Goal: Task Accomplishment & Management: Use online tool/utility

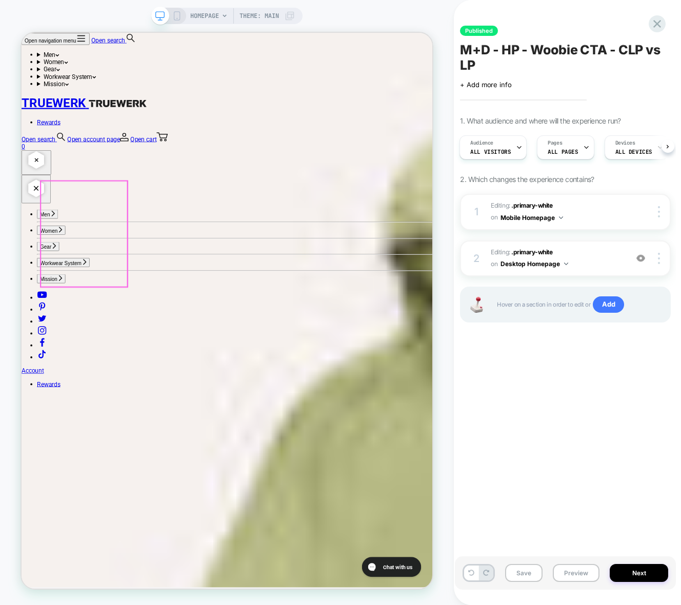
scroll to position [718, 0]
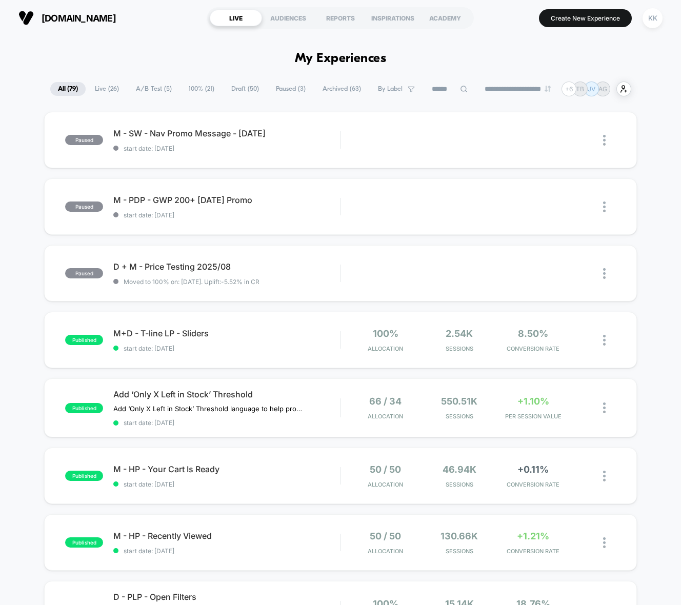
click at [584, 23] on button "Create New Experience" at bounding box center [585, 18] width 93 height 18
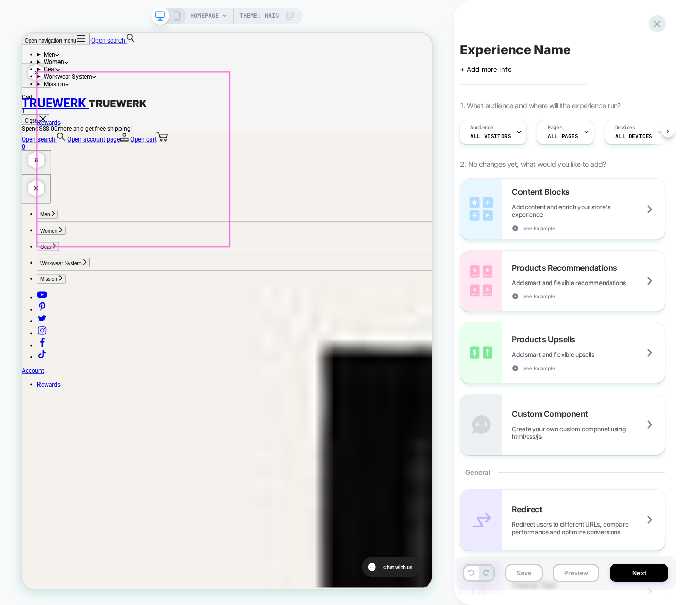
scroll to position [461, 0]
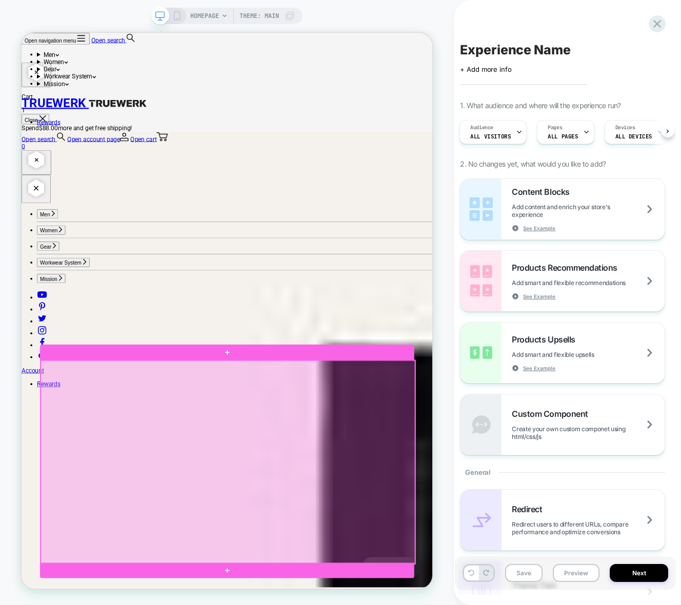
click at [164, 604] on div at bounding box center [296, 606] width 499 height 272
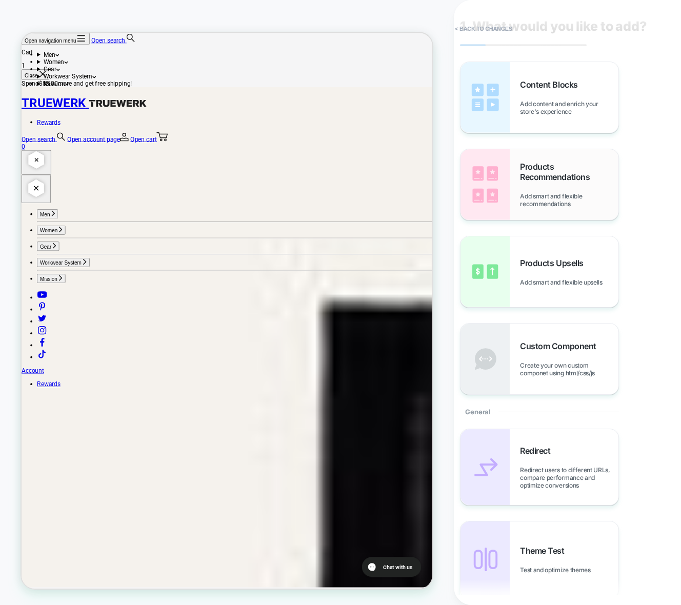
scroll to position [0, 0]
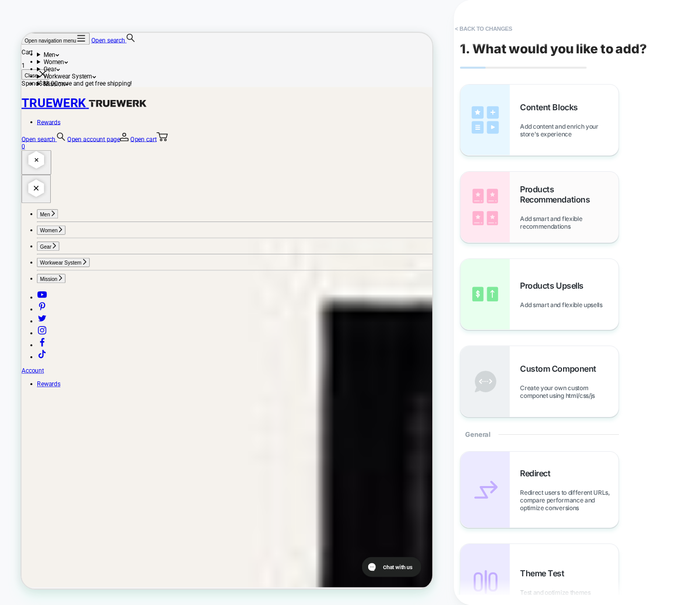
click at [572, 213] on div "Products Recommendations Add smart and flexible recommendations" at bounding box center [569, 207] width 98 height 46
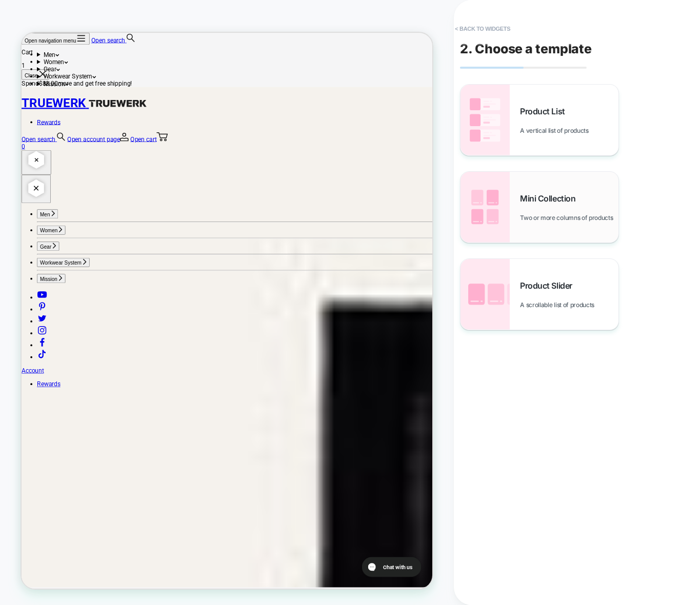
scroll to position [568, 0]
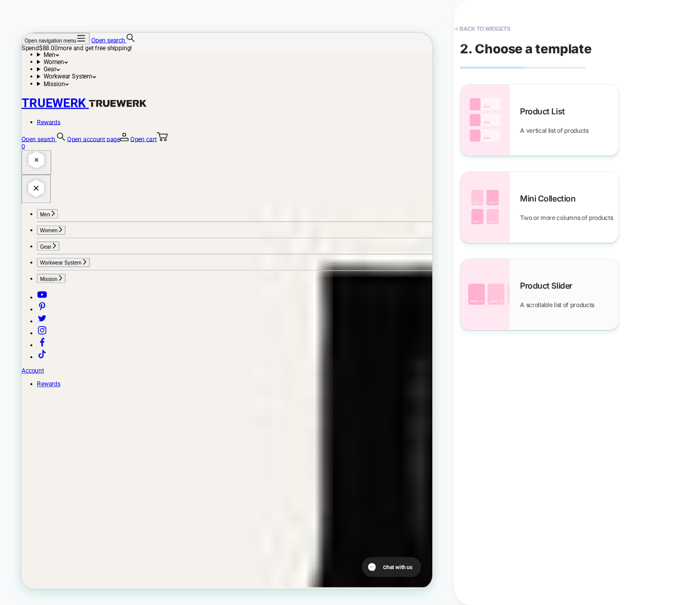
click at [564, 301] on span "A scrollable list of products" at bounding box center [559, 305] width 79 height 8
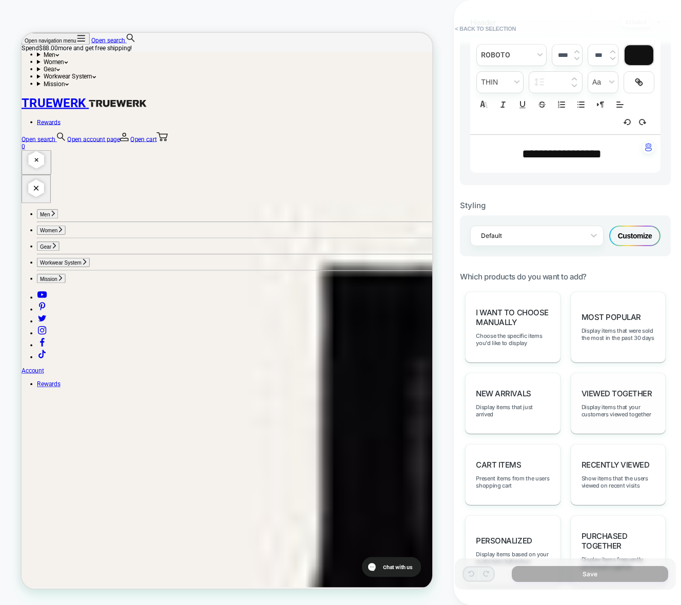
scroll to position [308, 0]
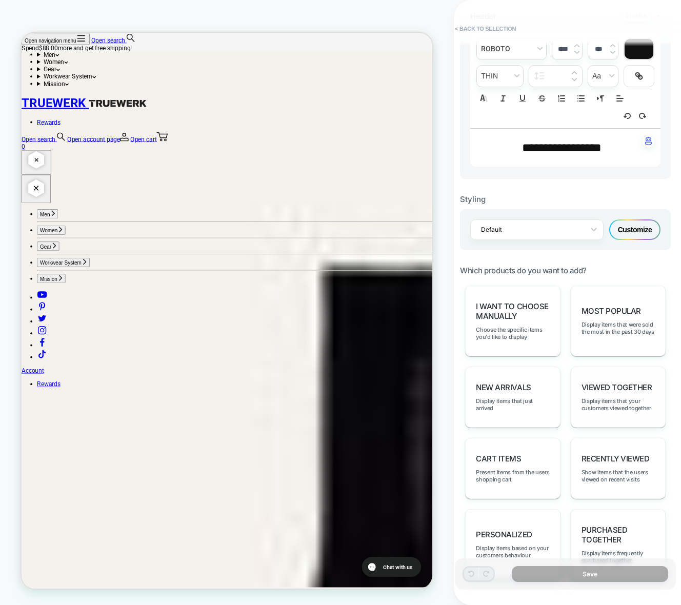
click at [603, 392] on span "Viewed Together" at bounding box center [616, 387] width 71 height 10
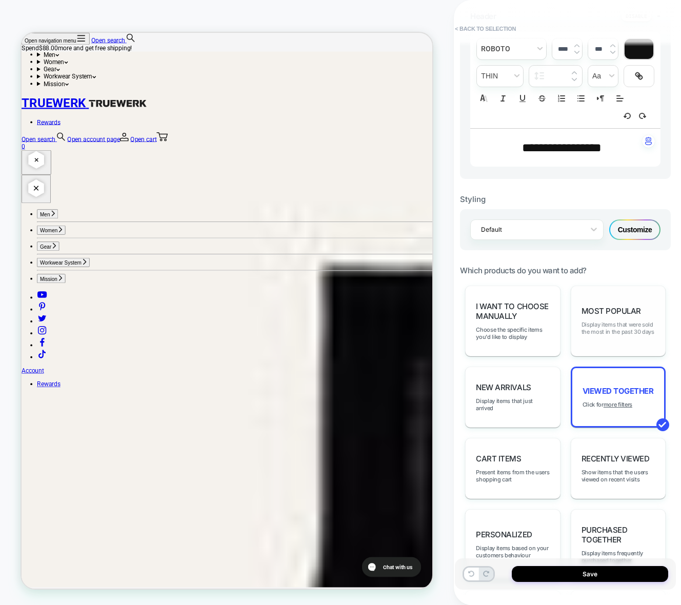
click at [602, 325] on span "Display items that were sold the most in the past 30 days" at bounding box center [617, 328] width 73 height 14
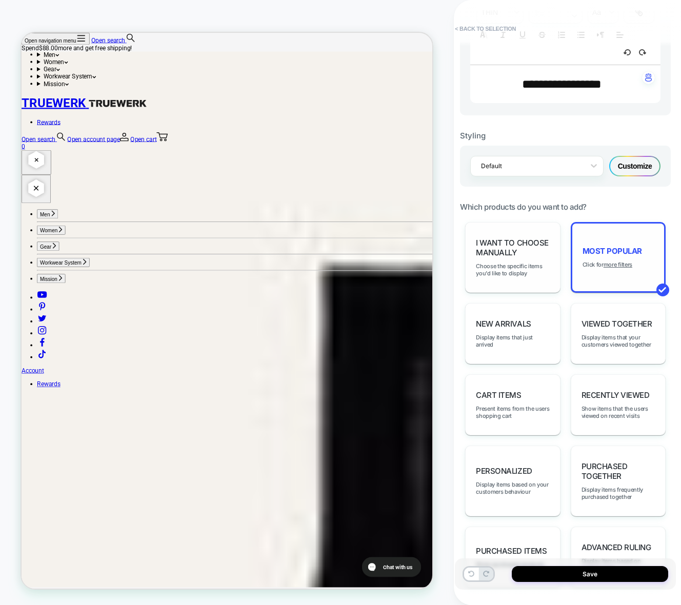
scroll to position [364, 0]
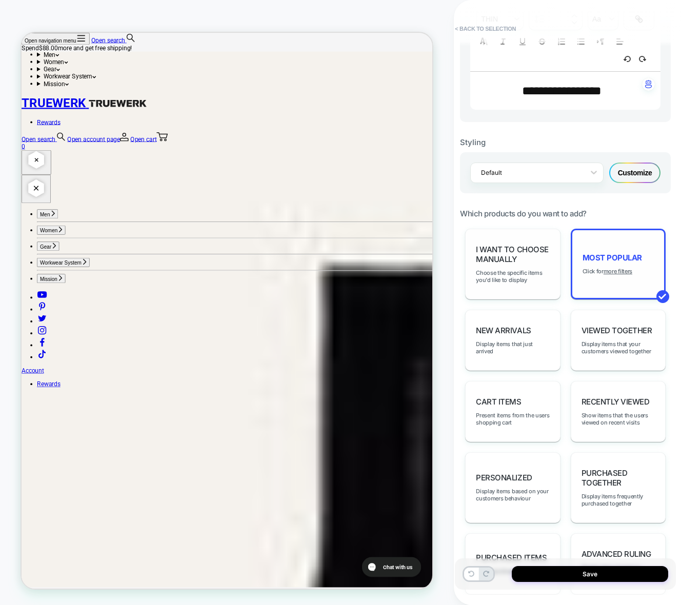
click at [510, 254] on span "I want to choose manually" at bounding box center [512, 254] width 73 height 19
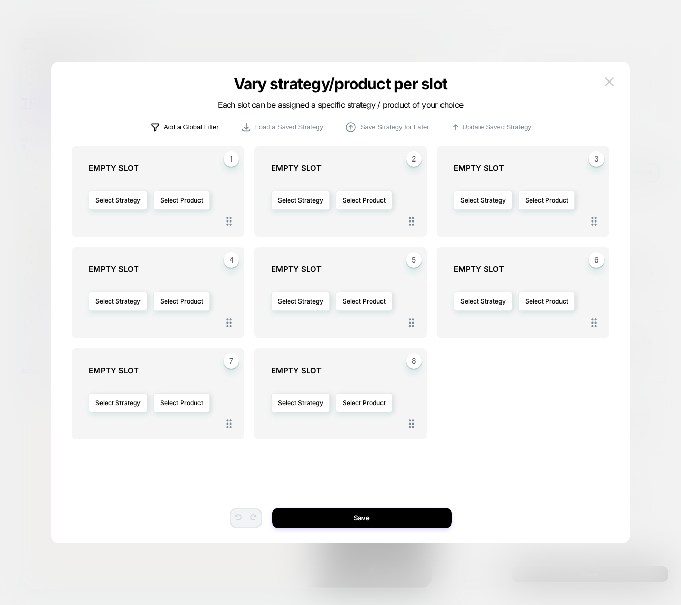
click at [197, 126] on p "Add a Global Filter" at bounding box center [191, 127] width 55 height 8
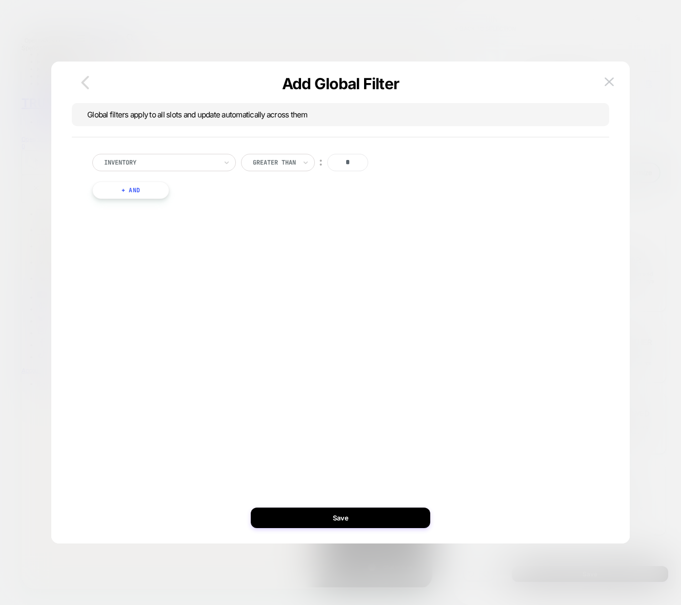
click at [90, 86] on icon "button" at bounding box center [85, 82] width 21 height 21
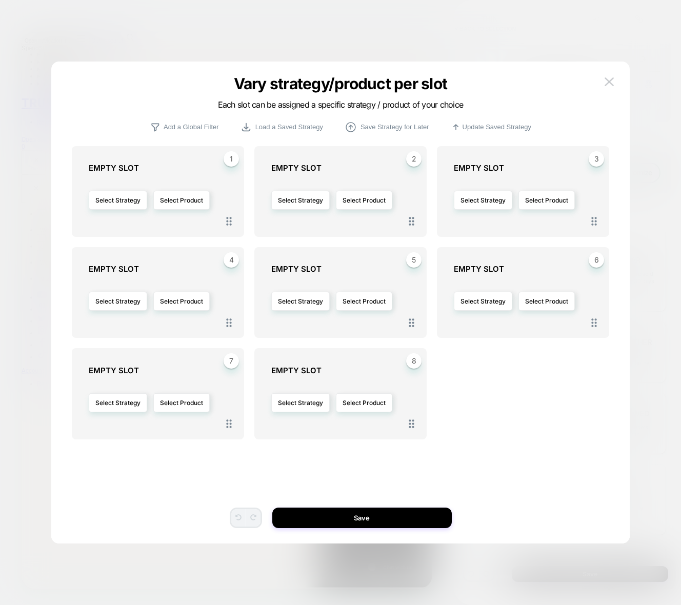
click at [608, 75] on button at bounding box center [608, 81] width 15 height 15
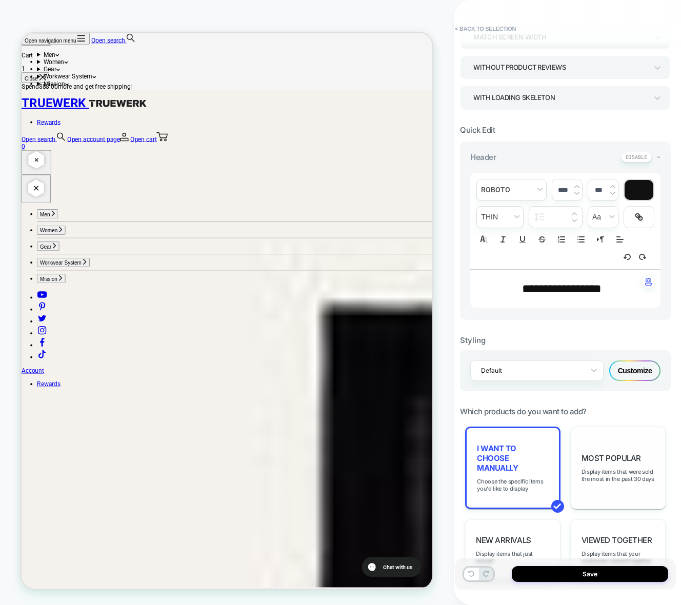
scroll to position [159, 0]
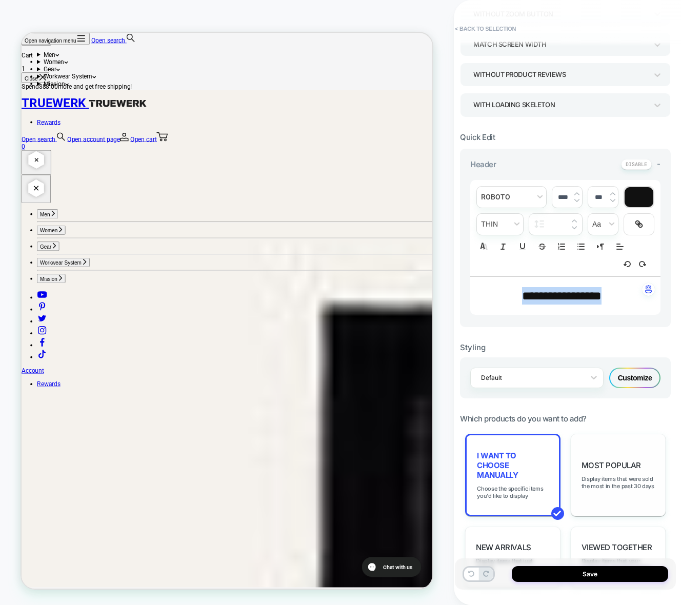
drag, startPoint x: 578, startPoint y: 296, endPoint x: 448, endPoint y: 293, distance: 130.3
click at [481, 294] on p "**********" at bounding box center [561, 295] width 162 height 17
type input "****"
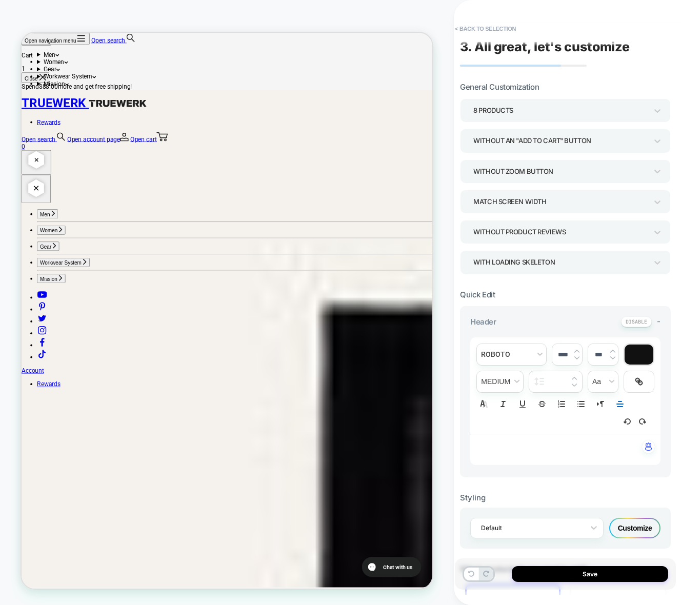
scroll to position [0, 0]
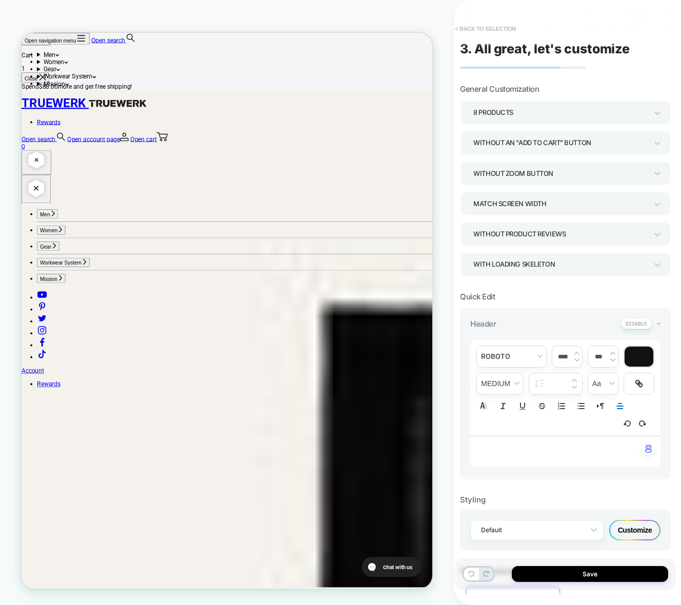
click at [467, 27] on button "< Back to selection" at bounding box center [485, 29] width 71 height 16
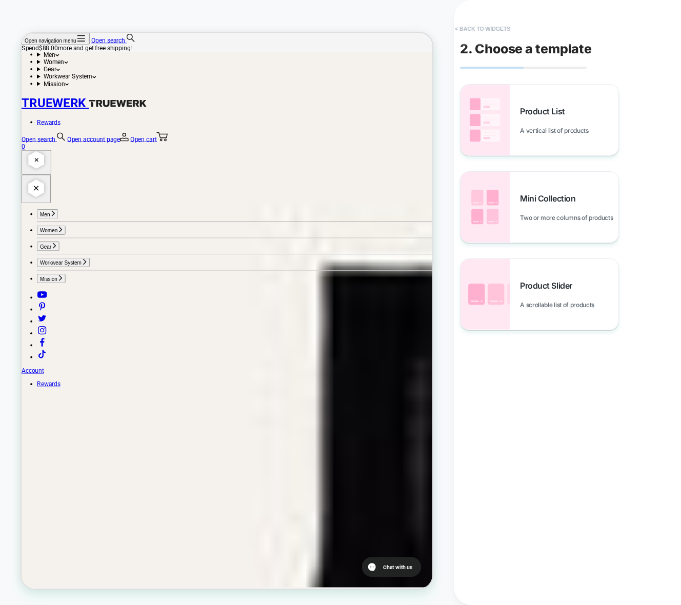
click at [469, 27] on button "< Back to widgets" at bounding box center [483, 29] width 66 height 16
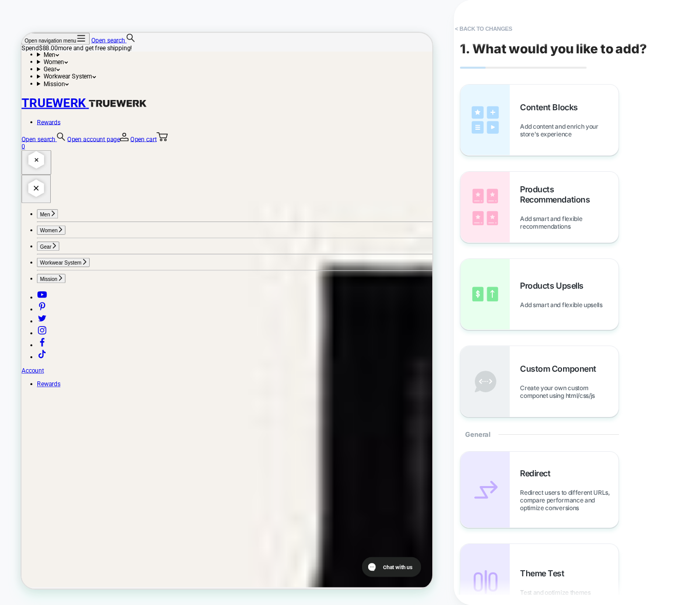
scroll to position [517, 0]
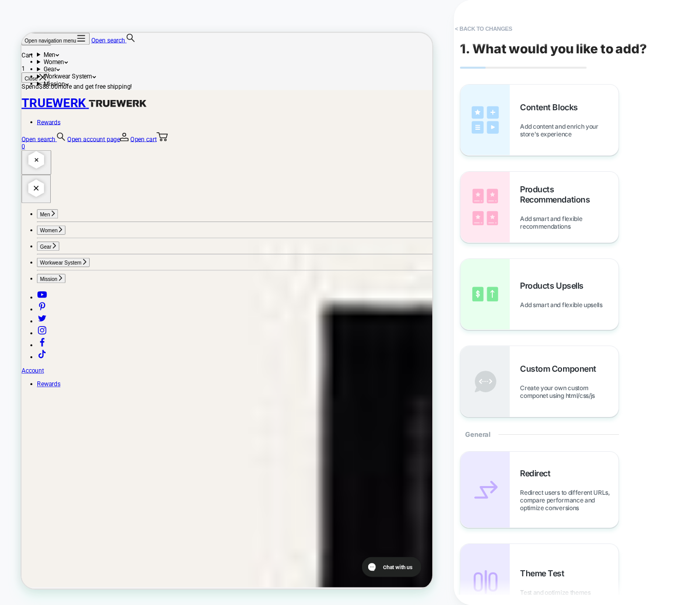
click at [469, 27] on button "< Back to changes" at bounding box center [484, 29] width 68 height 16
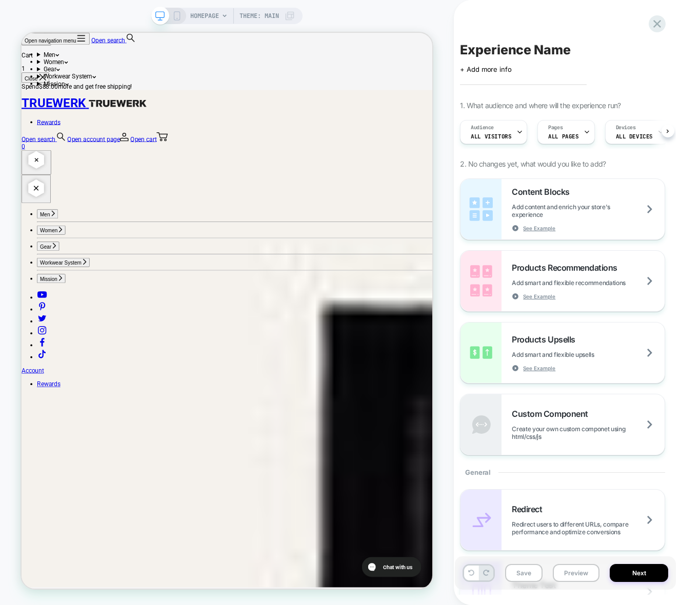
scroll to position [0, 1]
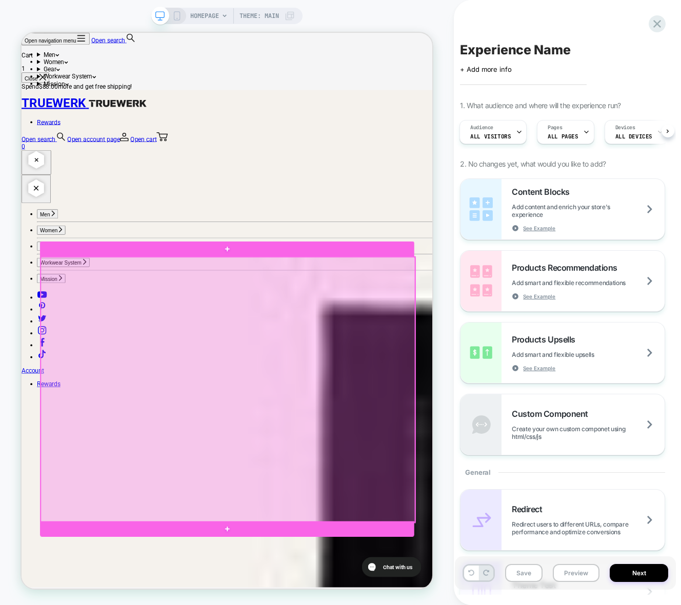
click at [184, 395] on div at bounding box center [296, 509] width 499 height 354
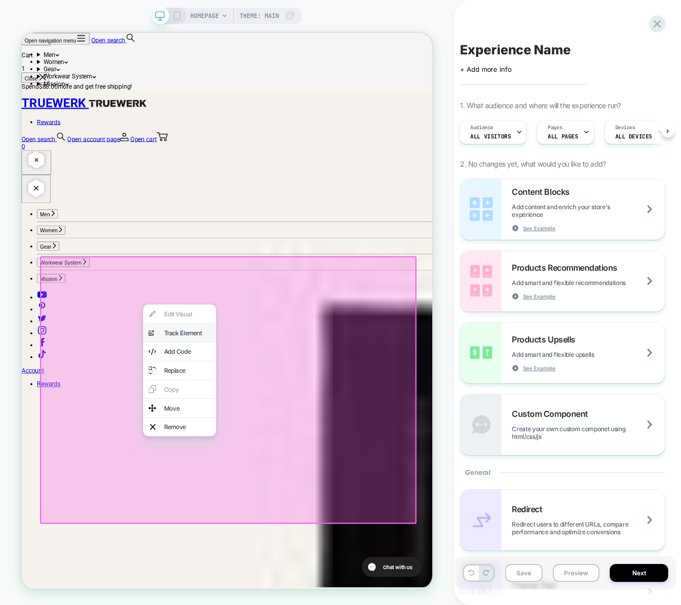
click at [250, 438] on div "Track Element" at bounding box center [242, 433] width 63 height 10
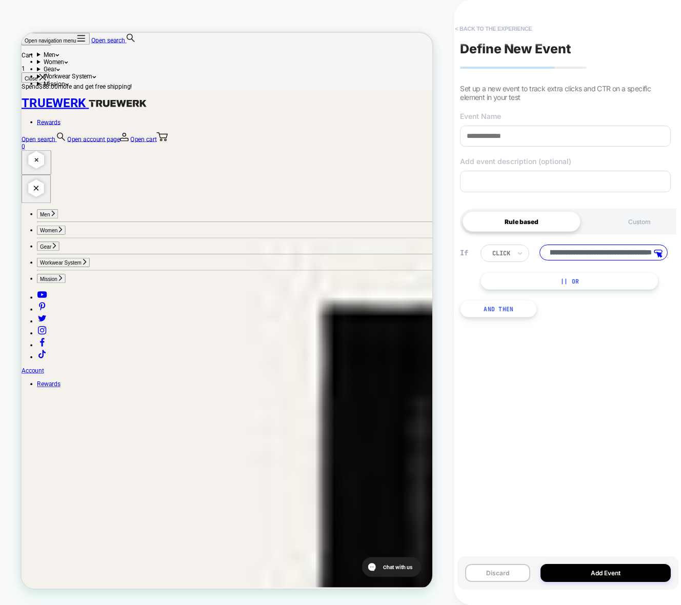
scroll to position [0, 0]
click at [479, 26] on button "< back to the experience" at bounding box center [493, 29] width 87 height 16
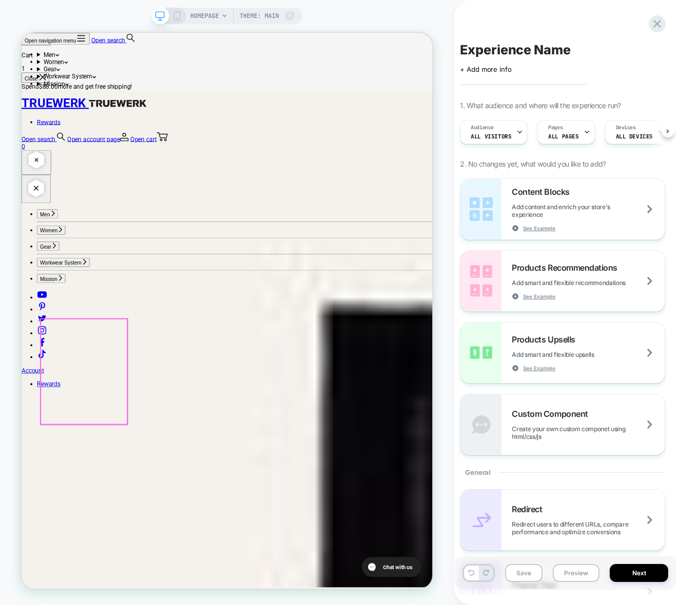
scroll to position [0, 1]
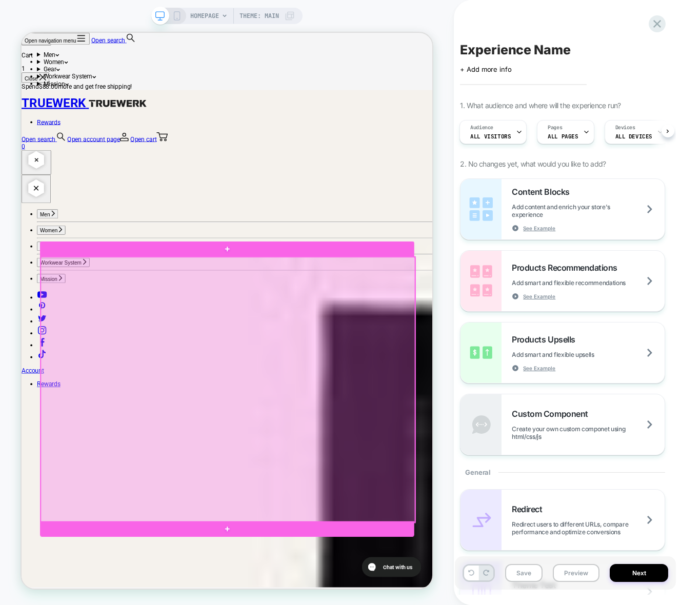
click at [202, 378] on div at bounding box center [296, 509] width 499 height 354
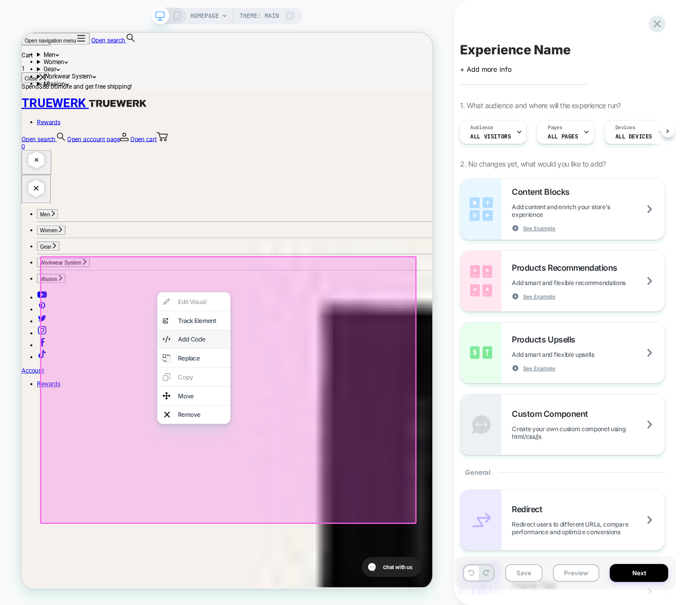
click at [262, 447] on div "Add Code" at bounding box center [261, 441] width 63 height 10
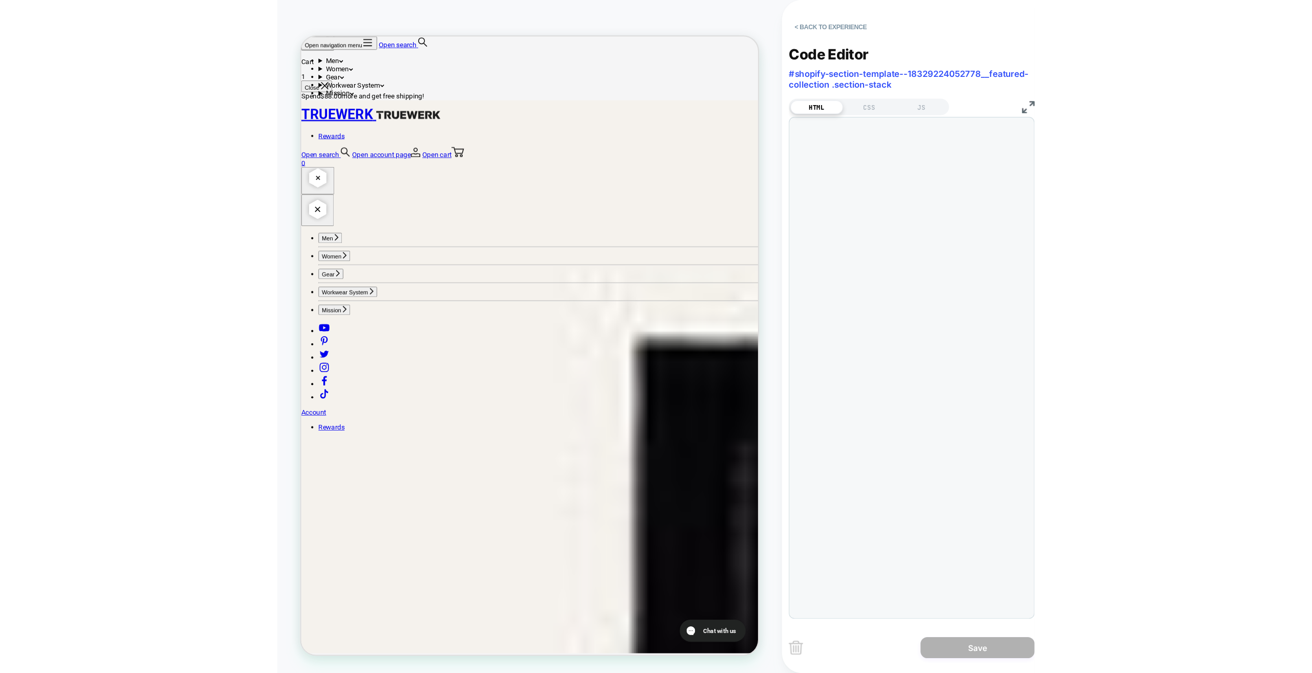
scroll to position [593, 0]
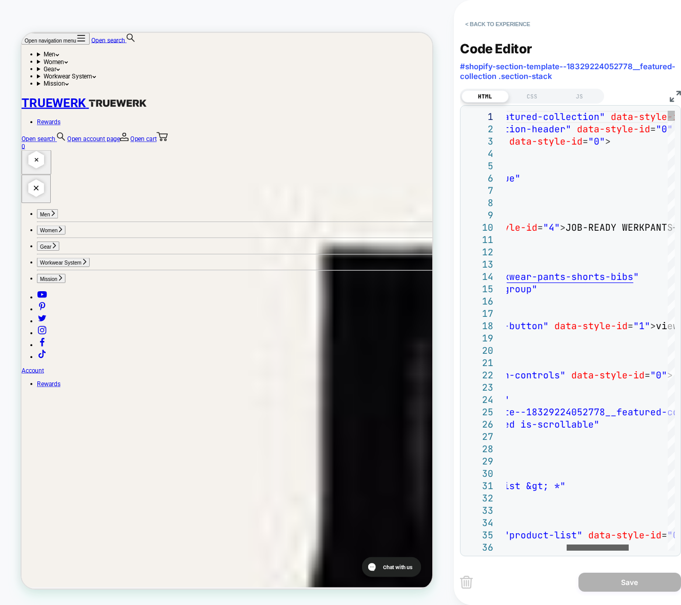
click at [601, 544] on div at bounding box center [597, 547] width 62 height 6
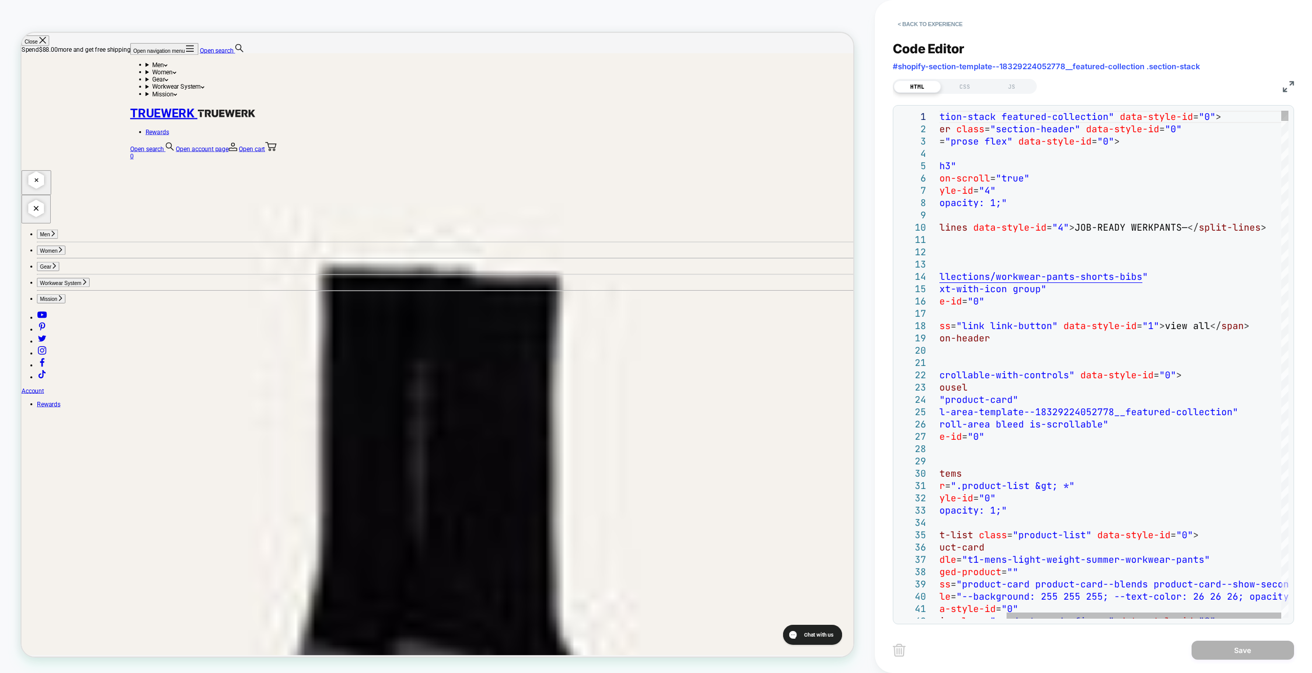
scroll to position [594, 0]
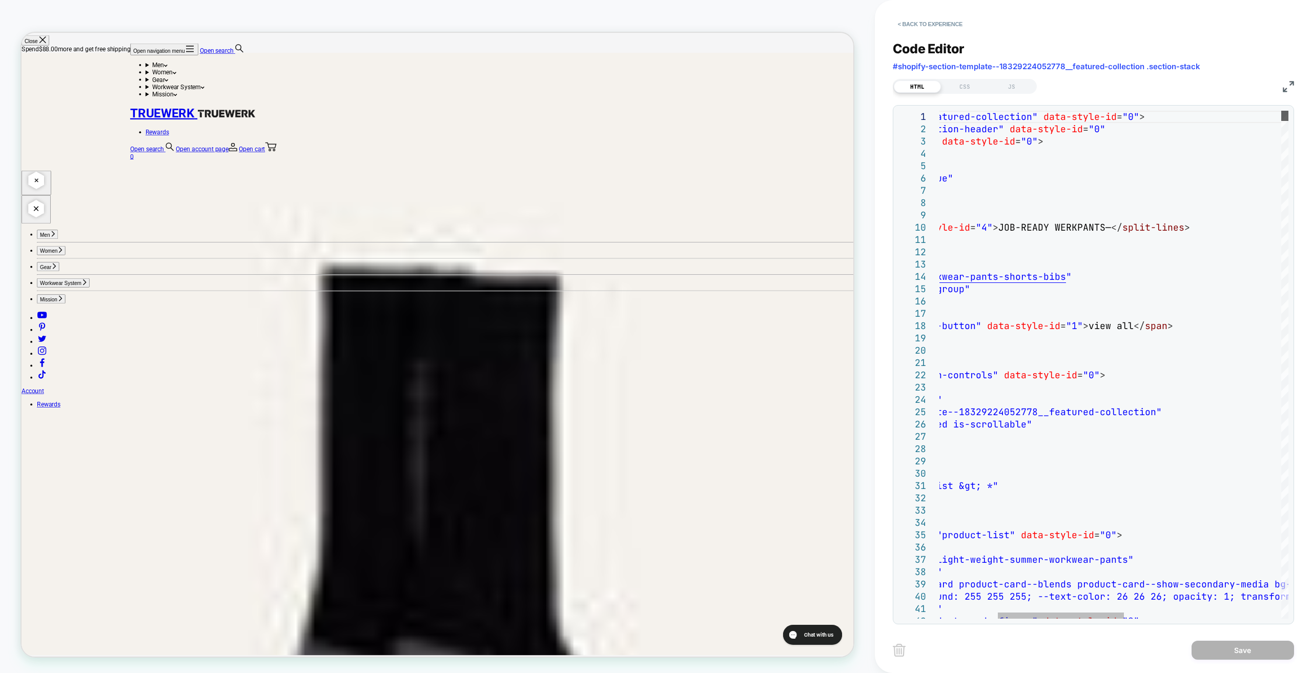
click at [680, 111] on div at bounding box center [1285, 116] width 7 height 10
click at [680, 87] on div "CSS" at bounding box center [964, 86] width 47 height 12
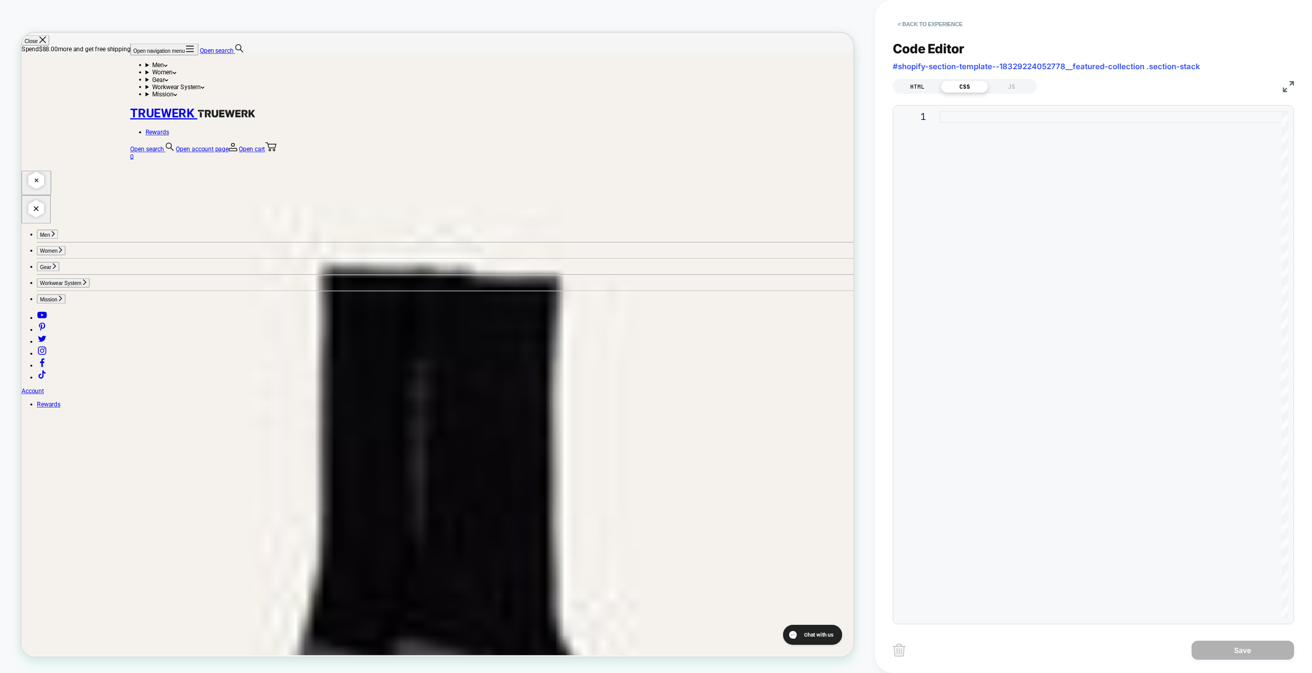
click at [680, 83] on div "HTML" at bounding box center [917, 86] width 47 height 12
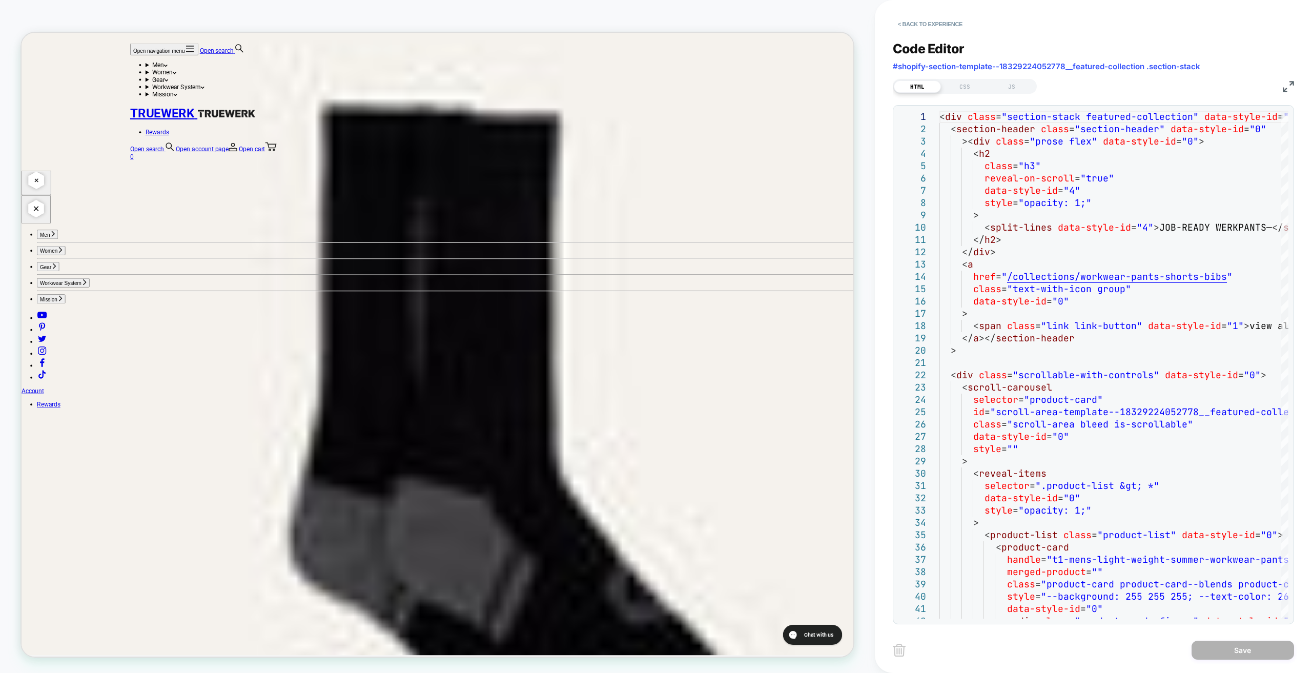
scroll to position [850, 0]
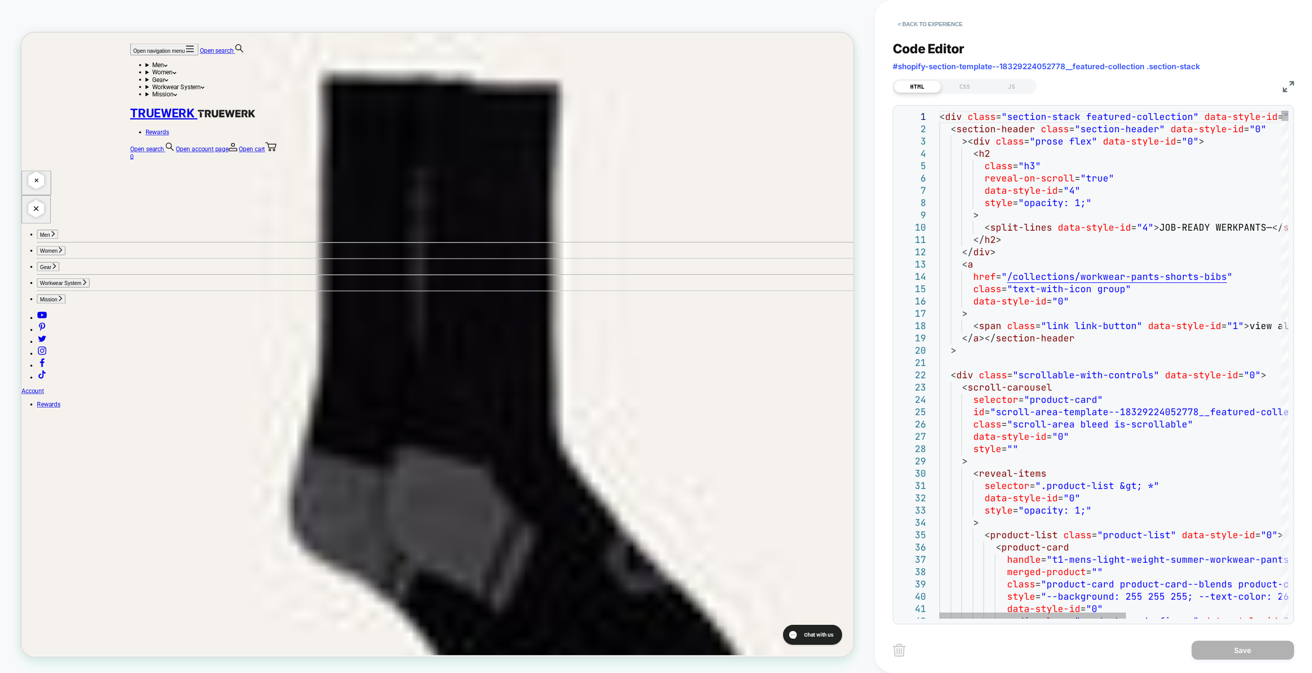
type textarea "**********"
drag, startPoint x: 1222, startPoint y: 275, endPoint x: 1084, endPoint y: 277, distance: 137.9
drag, startPoint x: 1007, startPoint y: 275, endPoint x: 1221, endPoint y: 278, distance: 214.3
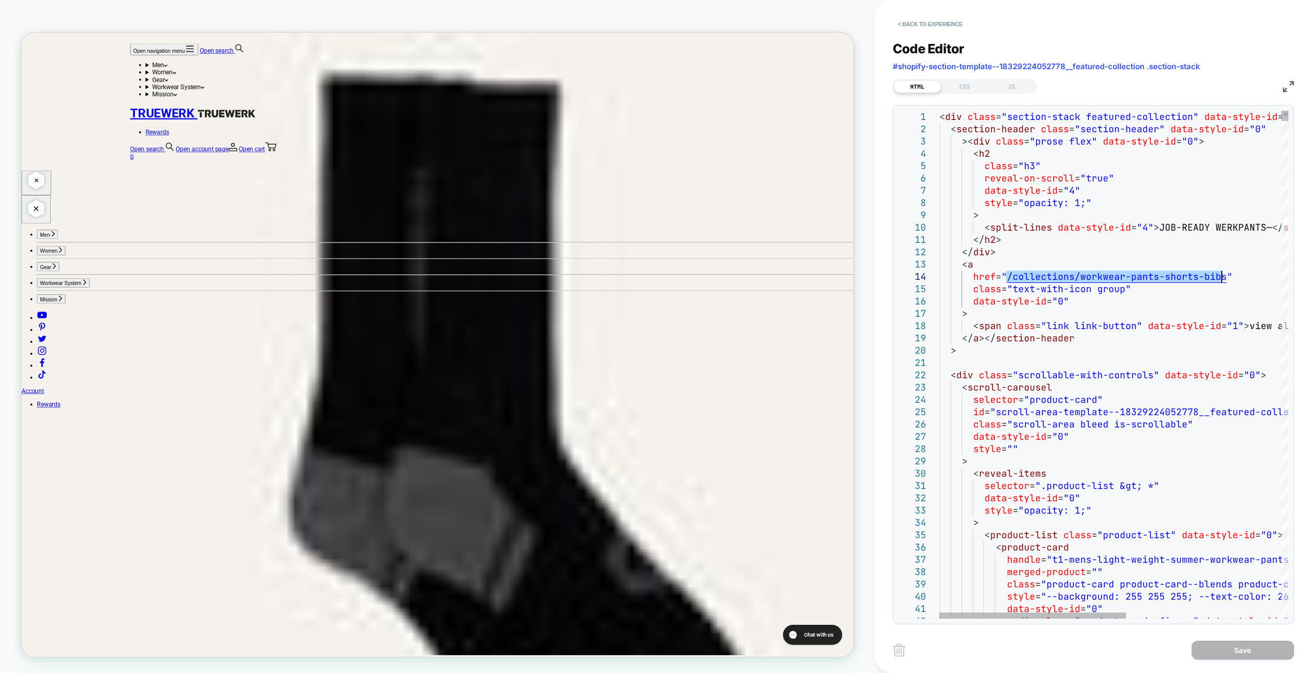
click at [680, 25] on button "< Back to experience" at bounding box center [930, 24] width 75 height 16
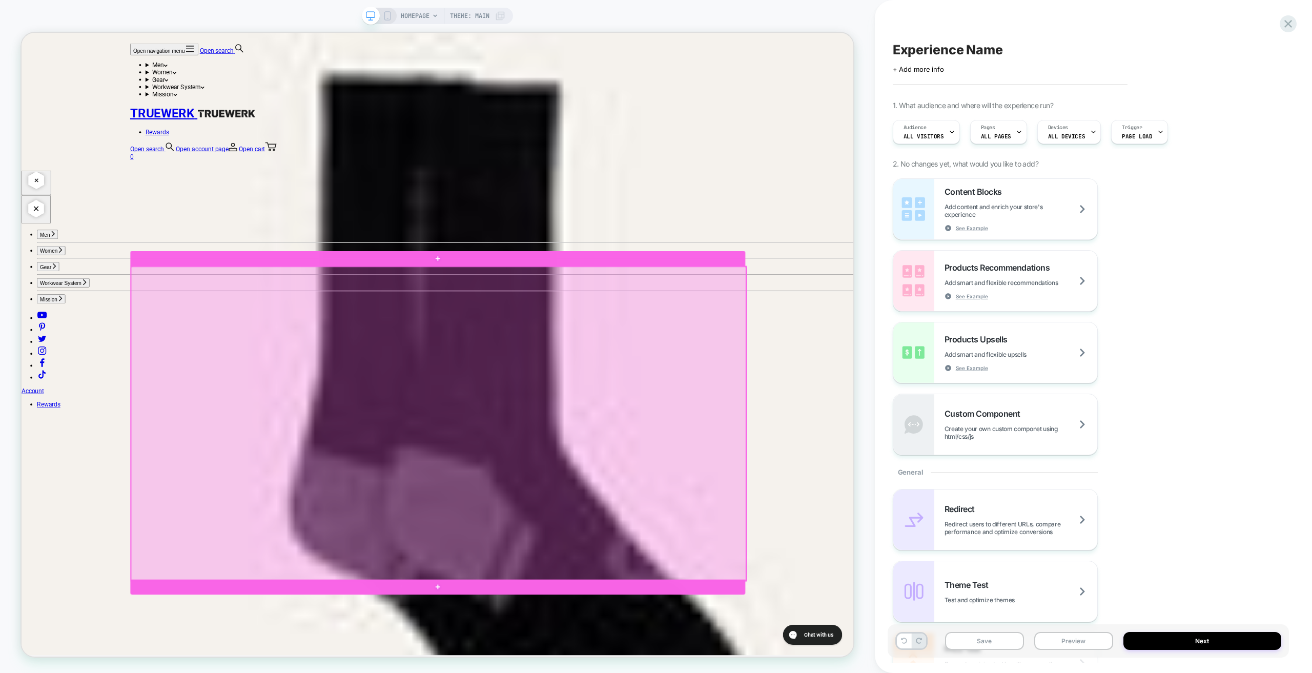
click at [668, 389] on div at bounding box center [578, 554] width 820 height 419
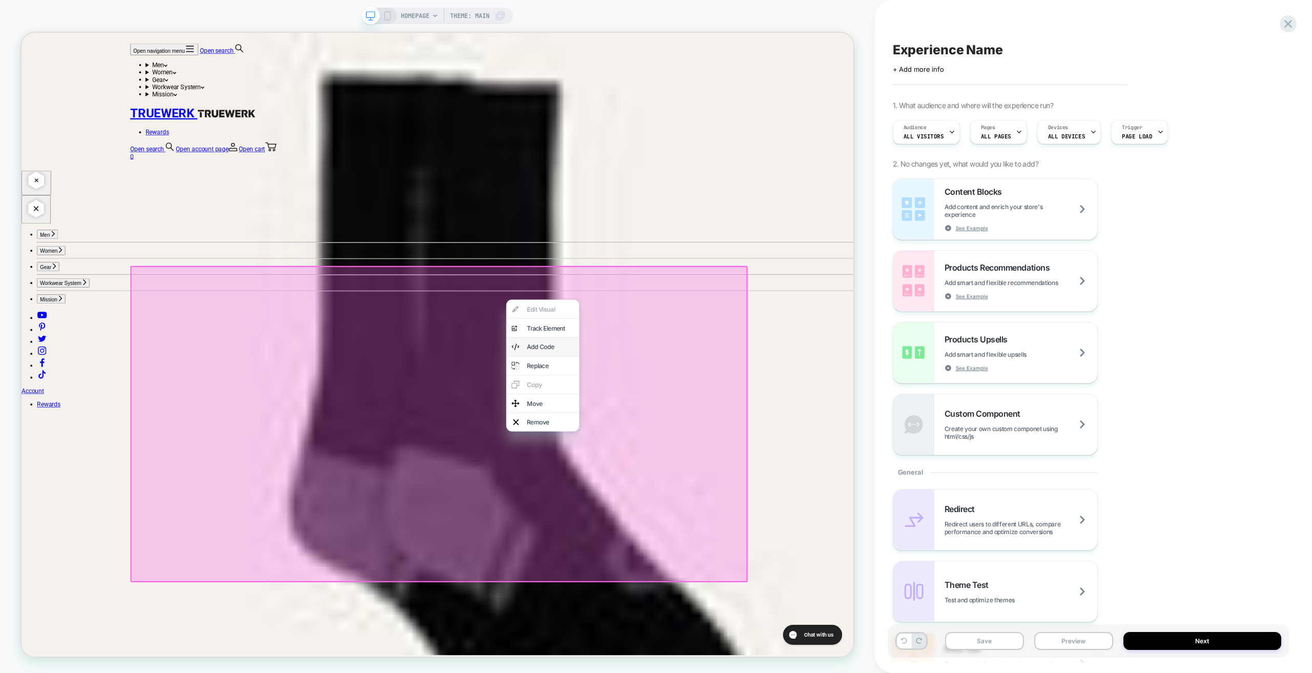
click at [680, 457] on div "Add Code" at bounding box center [727, 452] width 63 height 10
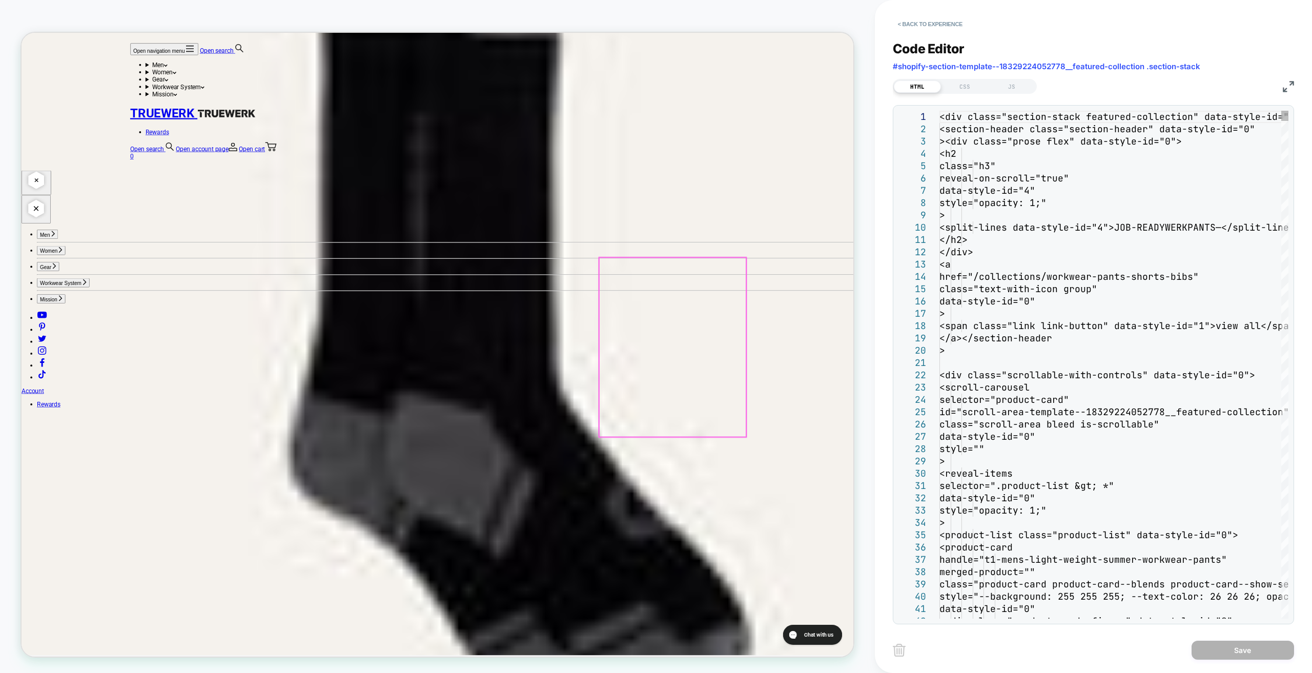
scroll to position [928, 0]
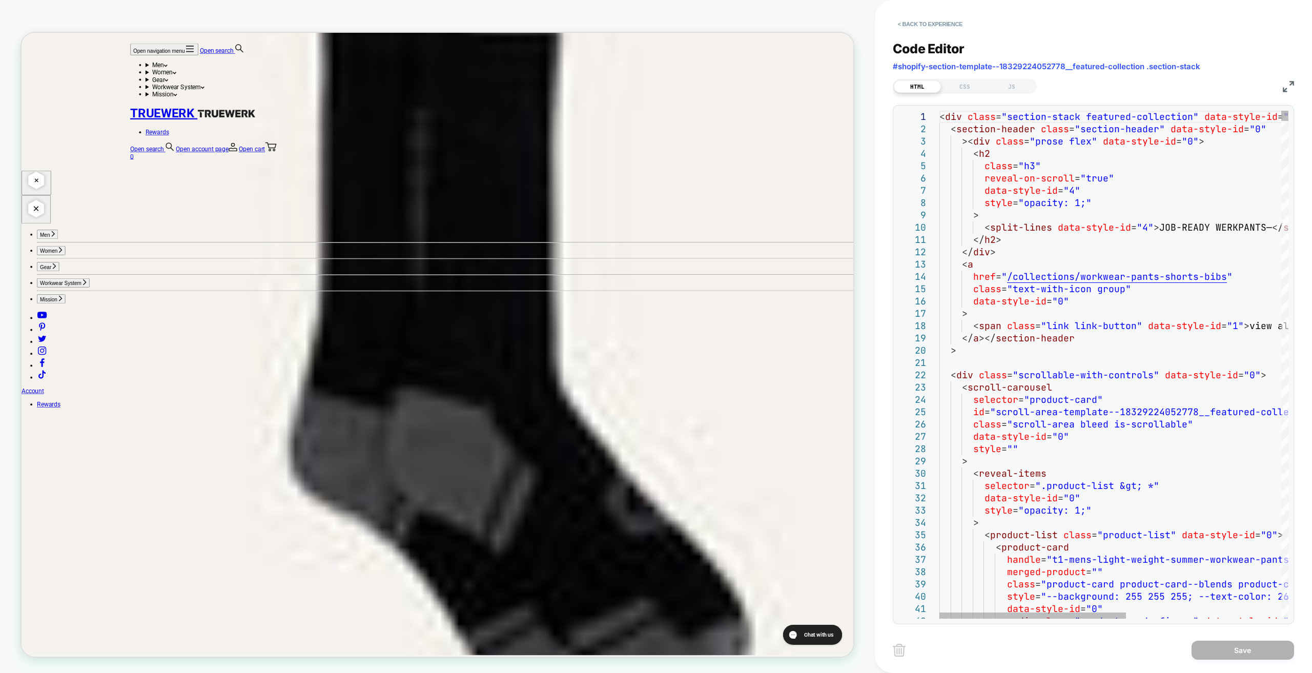
type textarea "**********"
click at [680, 86] on div "CSS" at bounding box center [964, 86] width 47 height 12
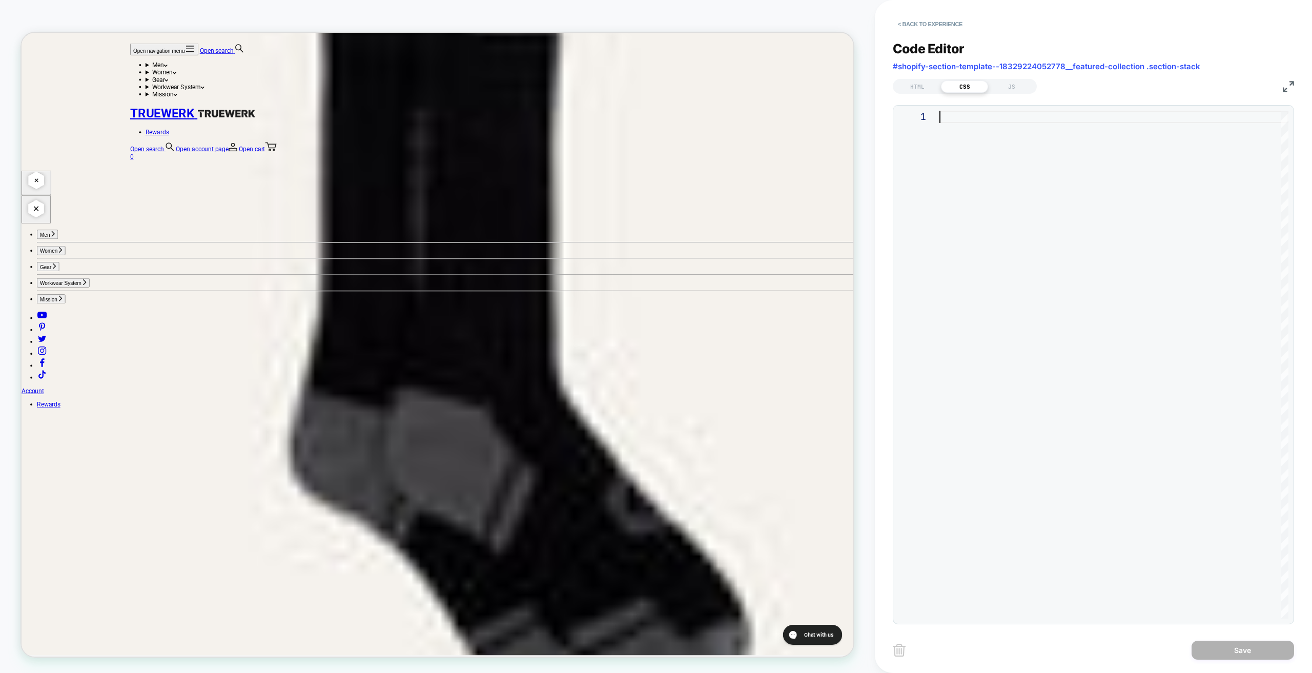
click at [680, 159] on div at bounding box center [1114, 365] width 349 height 508
type textarea "**********"
click at [680, 88] on div "JS" at bounding box center [1011, 86] width 47 height 12
click at [680, 80] on div "HTML" at bounding box center [917, 86] width 47 height 12
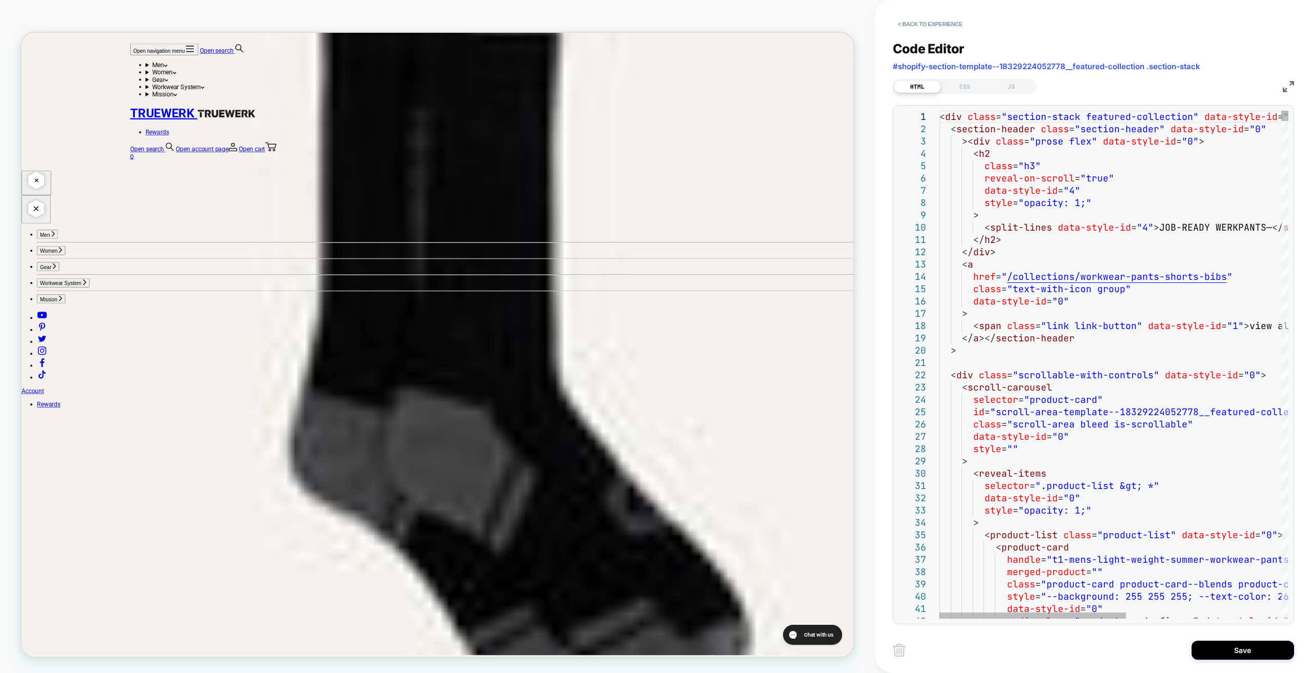
click at [680, 66] on span "#shopify-section-template--18329224052778__featured-collection .section-stack" at bounding box center [1047, 67] width 308 height 10
click at [680, 88] on img at bounding box center [1288, 86] width 11 height 11
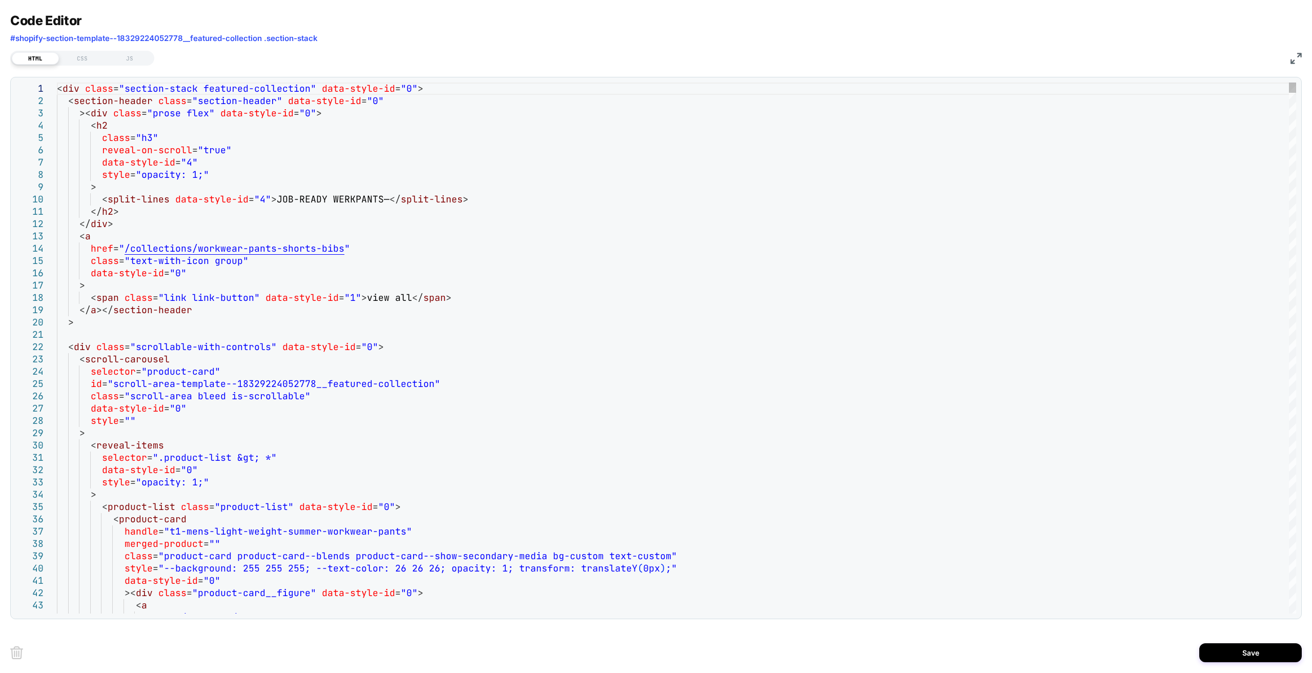
drag, startPoint x: 401, startPoint y: 210, endPoint x: 388, endPoint y: 211, distance: 13.4
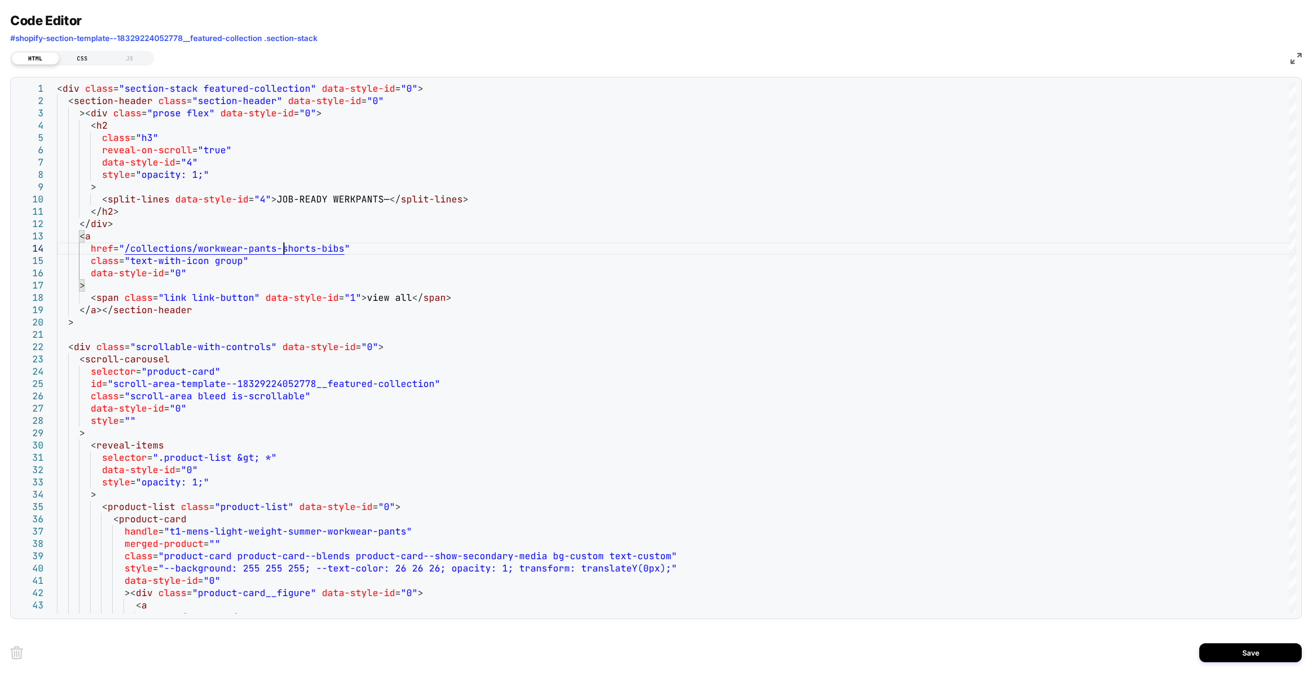
type textarea "**********"
click at [65, 55] on div "CSS" at bounding box center [82, 58] width 47 height 12
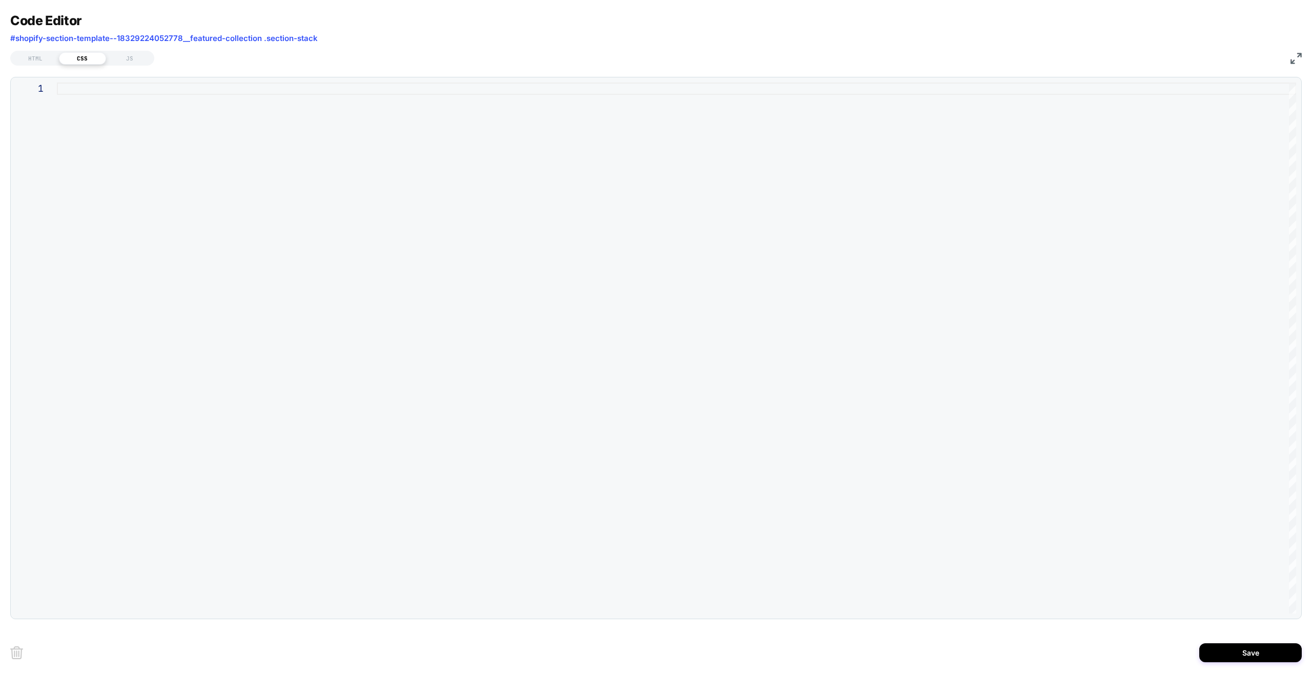
click at [79, 35] on span "#shopify-section-template--18329224052778__featured-collection .section-stack" at bounding box center [164, 38] width 308 height 10
click at [51, 27] on span "Code Editor" at bounding box center [46, 20] width 72 height 15
